Goal: Transaction & Acquisition: Purchase product/service

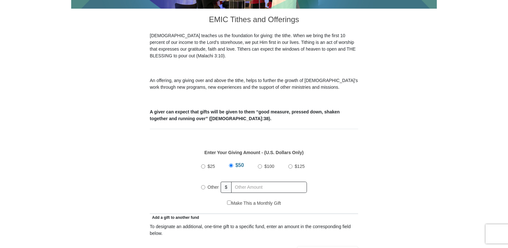
scroll to position [173, 0]
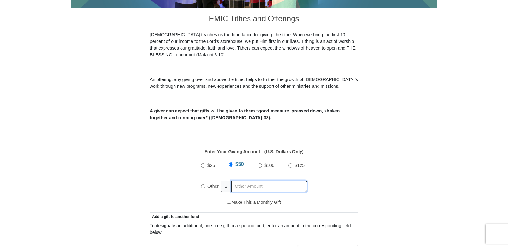
click at [253, 181] on input "text" at bounding box center [269, 186] width 76 height 11
radio input "true"
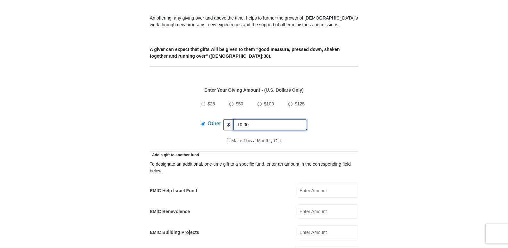
scroll to position [239, 0]
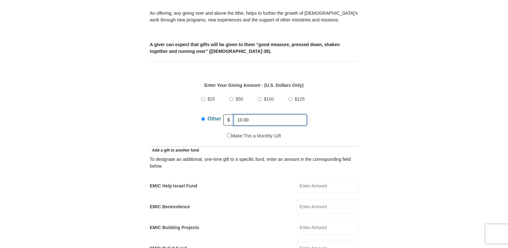
type input "10.00"
click at [314, 179] on input "EMIC Help Israel Fund" at bounding box center [327, 186] width 61 height 14
type input "10.00"
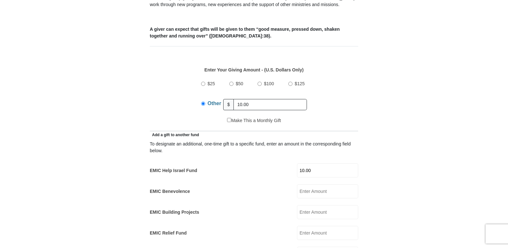
scroll to position [252, 0]
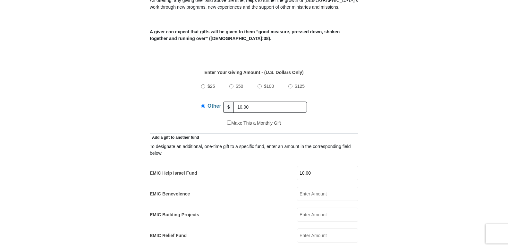
click at [228, 121] on input "Make This a Monthly Gift" at bounding box center [229, 123] width 4 height 4
checkbox input "true"
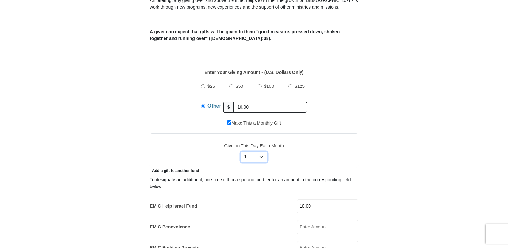
click at [264, 152] on select "Select Day of Month 1 2 3 4 5 6 7 8 9 10 11 12 13 14 15 16 17 18 19 20 21 22 23…" at bounding box center [253, 157] width 27 height 11
select select "21"
click at [240, 152] on select "Select Day of Month 1 2 3 4 5 6 7 8 9 10 11 12 13 14 15 16 17 18 19 20 21 22 23…" at bounding box center [253, 157] width 27 height 11
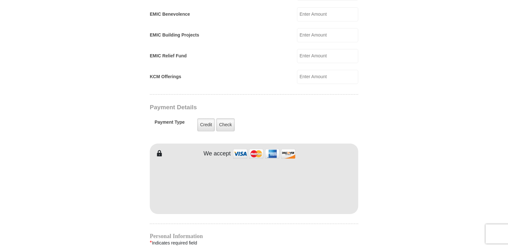
scroll to position [466, 0]
click at [97, 195] on form "[GEOGRAPHIC_DATA][DEMOGRAPHIC_DATA] Online Giving Because of gifts like yours, …" at bounding box center [254, 68] width 366 height 1016
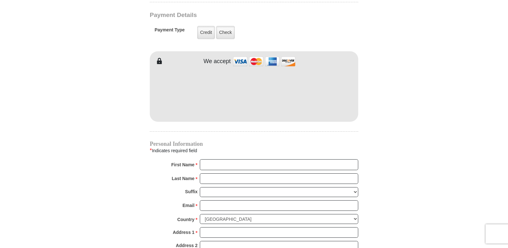
scroll to position [559, 0]
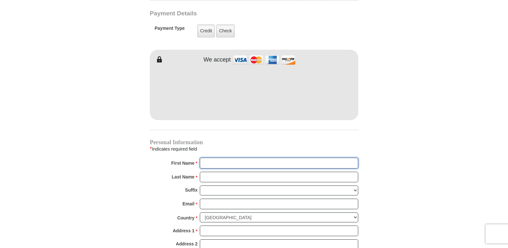
click at [211, 159] on input "First Name *" at bounding box center [279, 163] width 158 height 11
type input "[PERSON_NAME]"
type input "Hammor"
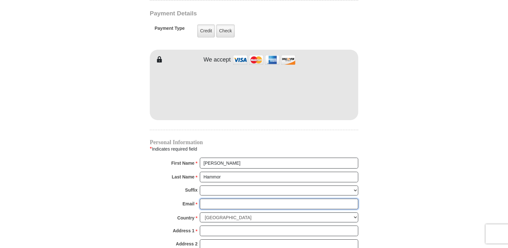
type input "[EMAIL_ADDRESS][DOMAIN_NAME]"
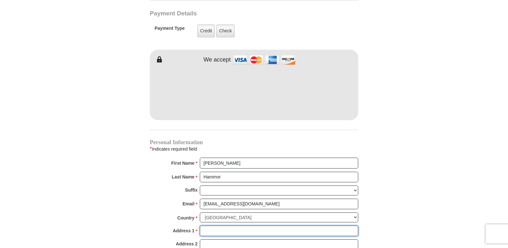
type input "[STREET_ADDRESS][PERSON_NAME]"
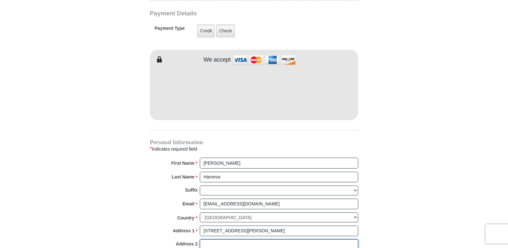
type input "Apt. S3"
type input "Desloge"
select select "MO"
type input "63601"
type input "5737197878"
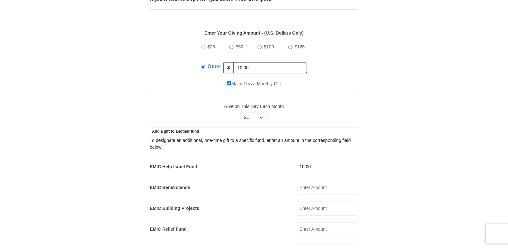
scroll to position [290, 0]
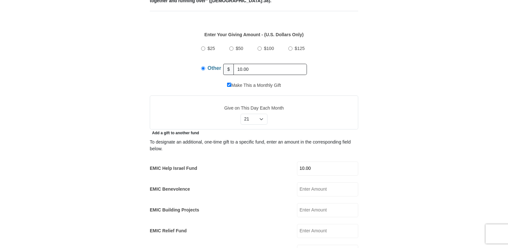
click at [346, 162] on input "10.00" at bounding box center [327, 169] width 61 height 14
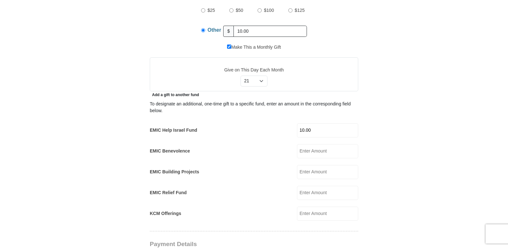
scroll to position [328, 0]
type input "1"
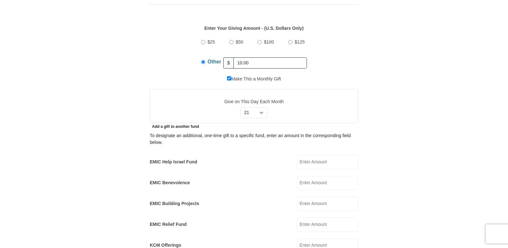
scroll to position [291, 0]
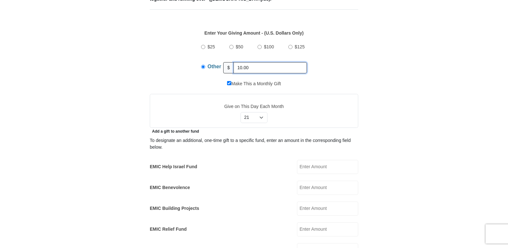
click at [242, 62] on input "10.00" at bounding box center [269, 67] width 73 height 11
click at [240, 62] on input "10.00" at bounding box center [269, 67] width 73 height 11
type input "20.00"
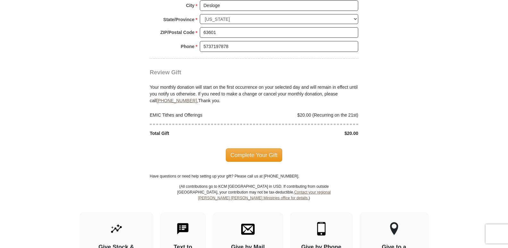
scroll to position [818, 0]
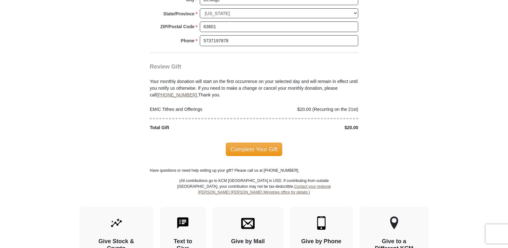
click at [255, 143] on span "Complete Your Gift" at bounding box center [254, 149] width 57 height 13
